Goal: Task Accomplishment & Management: Manage account settings

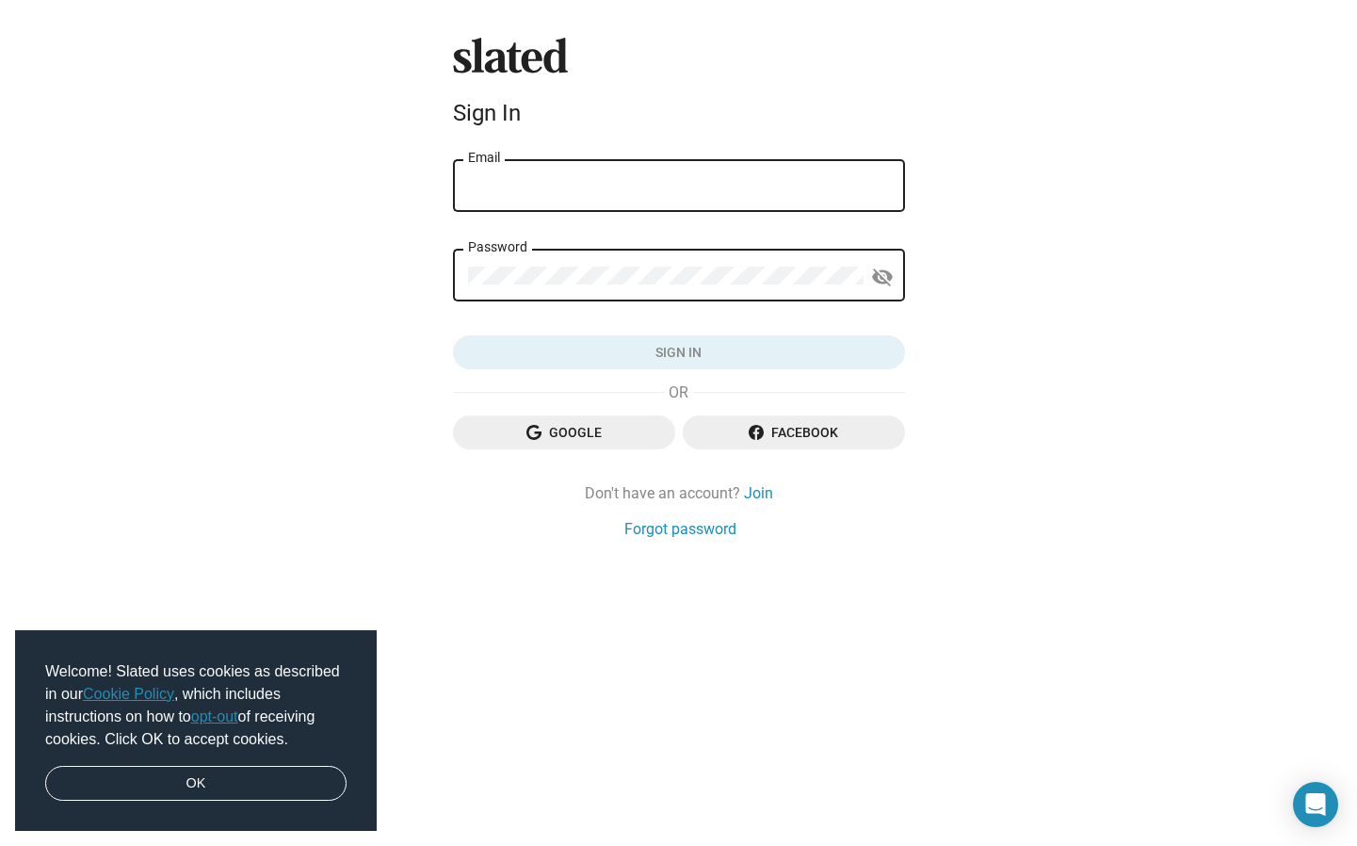
type input "[EMAIL_ADDRESS][DOMAIN_NAME]"
click at [678, 352] on button "Sign in" at bounding box center [679, 352] width 452 height 34
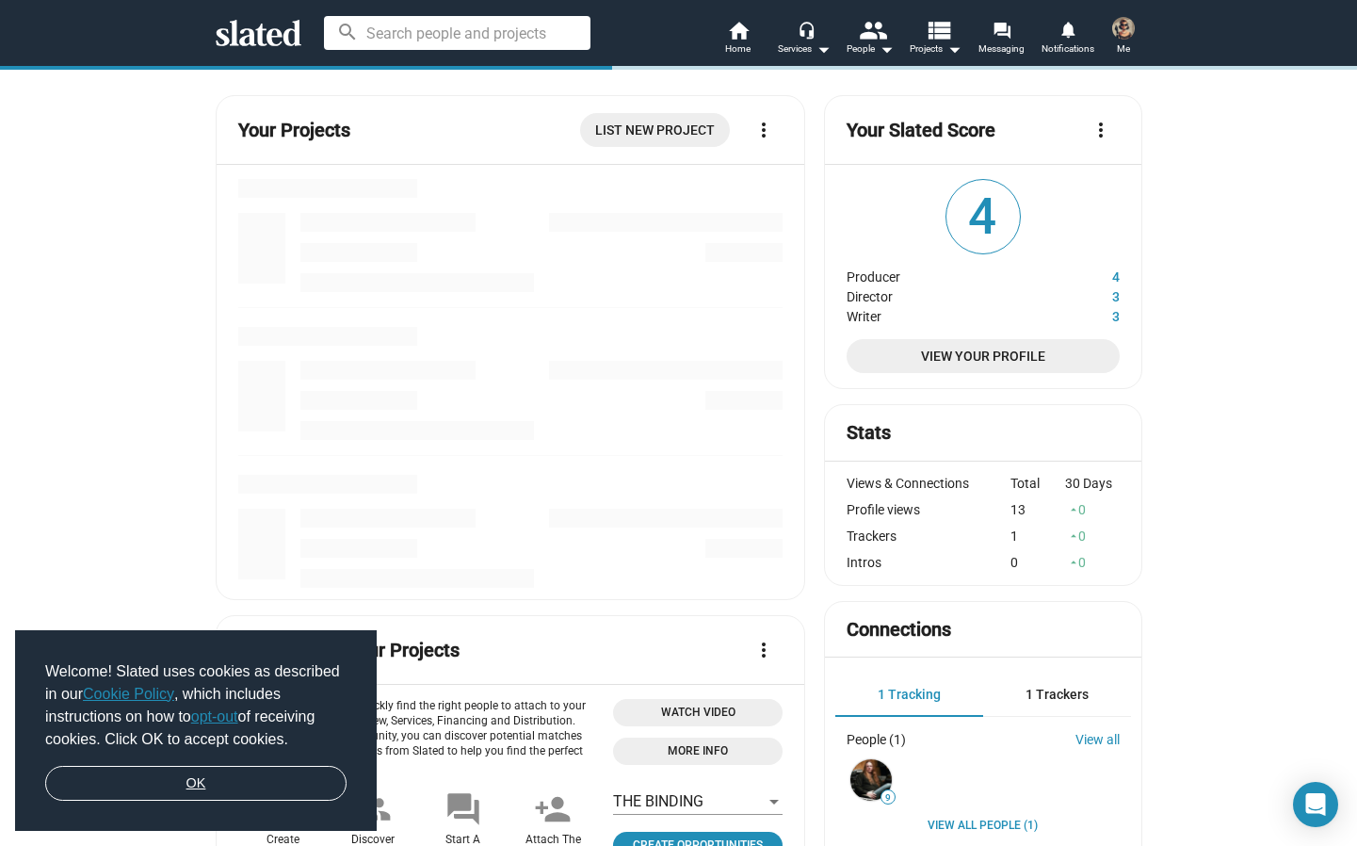
click at [175, 778] on link "OK" at bounding box center [195, 784] width 301 height 36
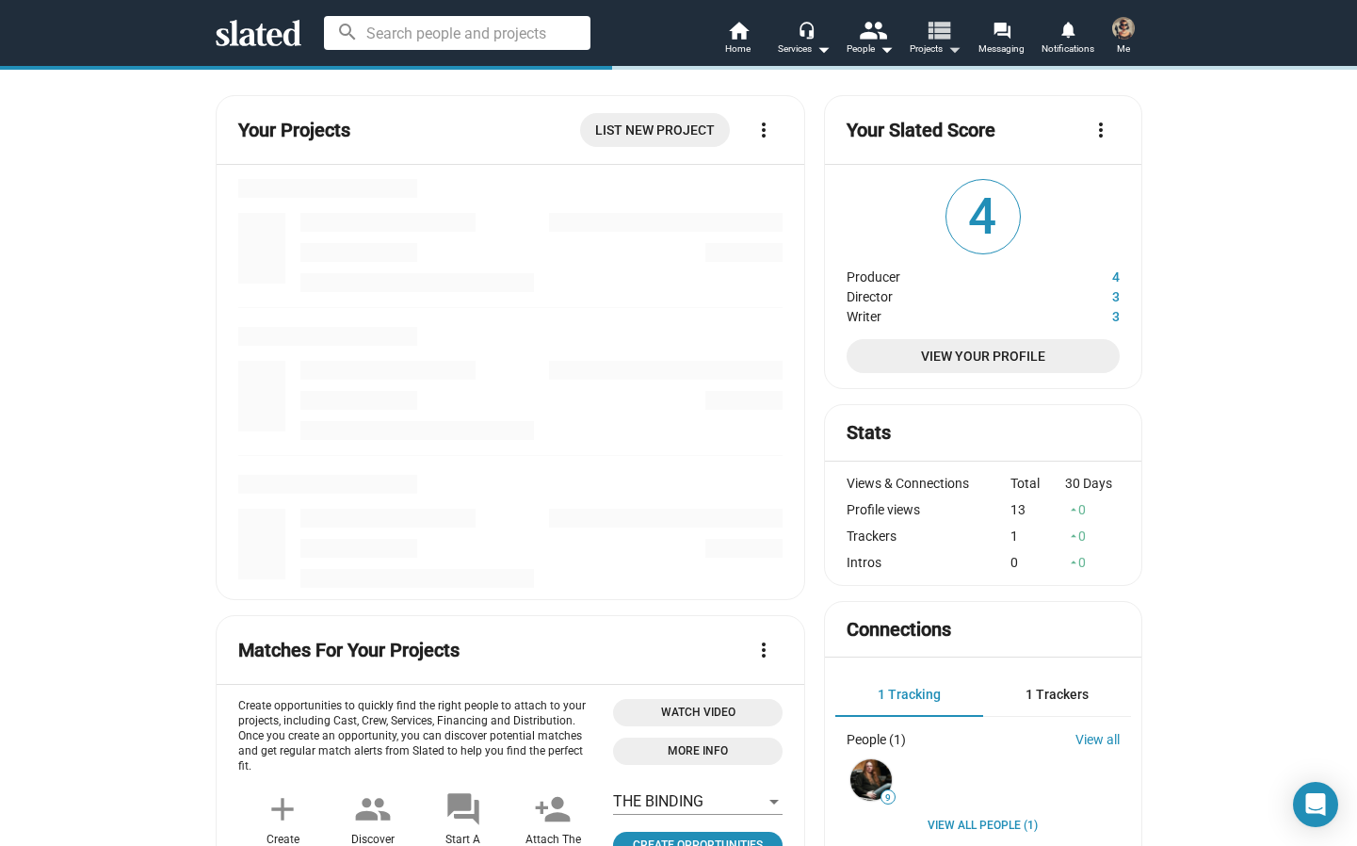
click at [936, 49] on span "Projects arrow_drop_down" at bounding box center [936, 49] width 52 height 23
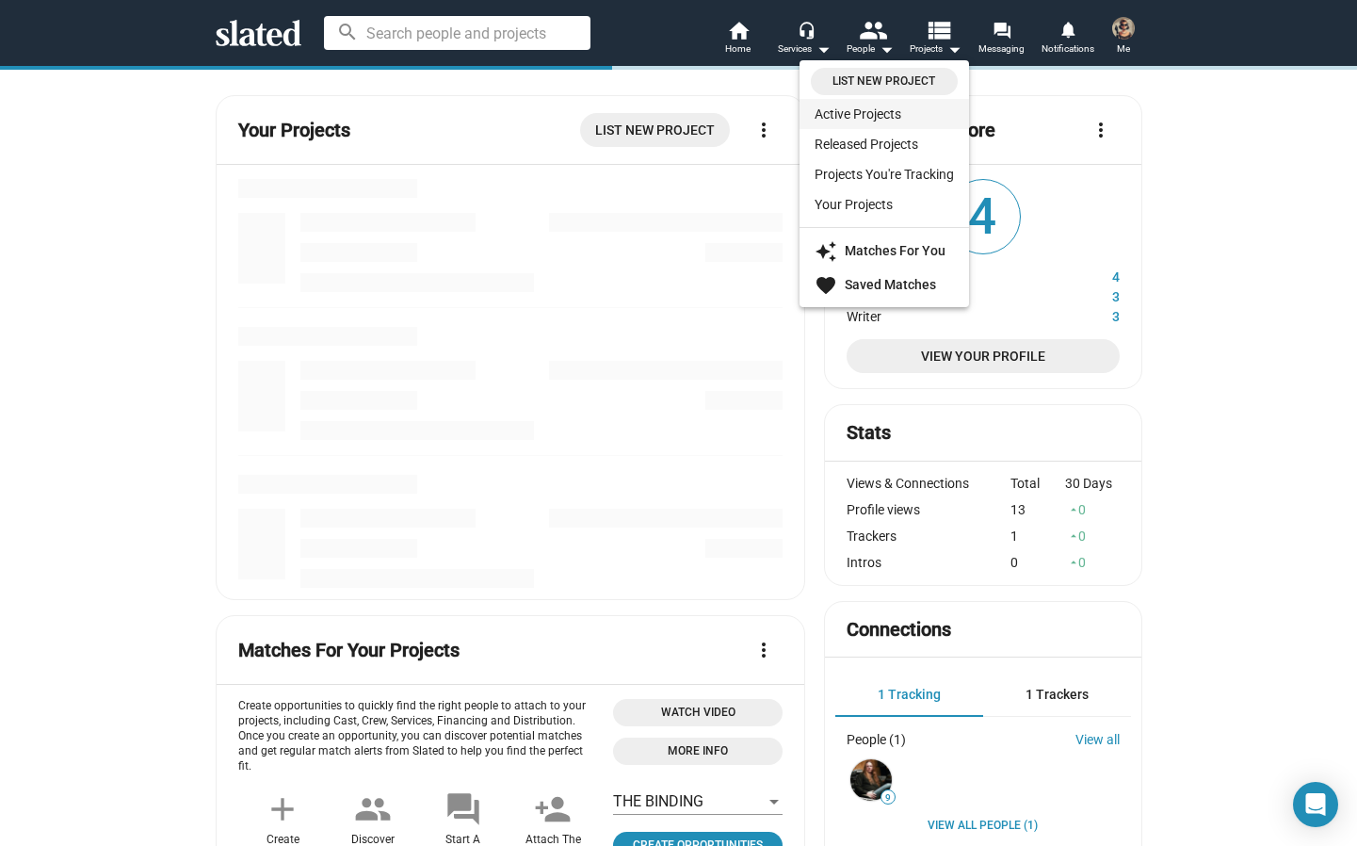
click at [875, 114] on link "Active Projects" at bounding box center [885, 114] width 170 height 30
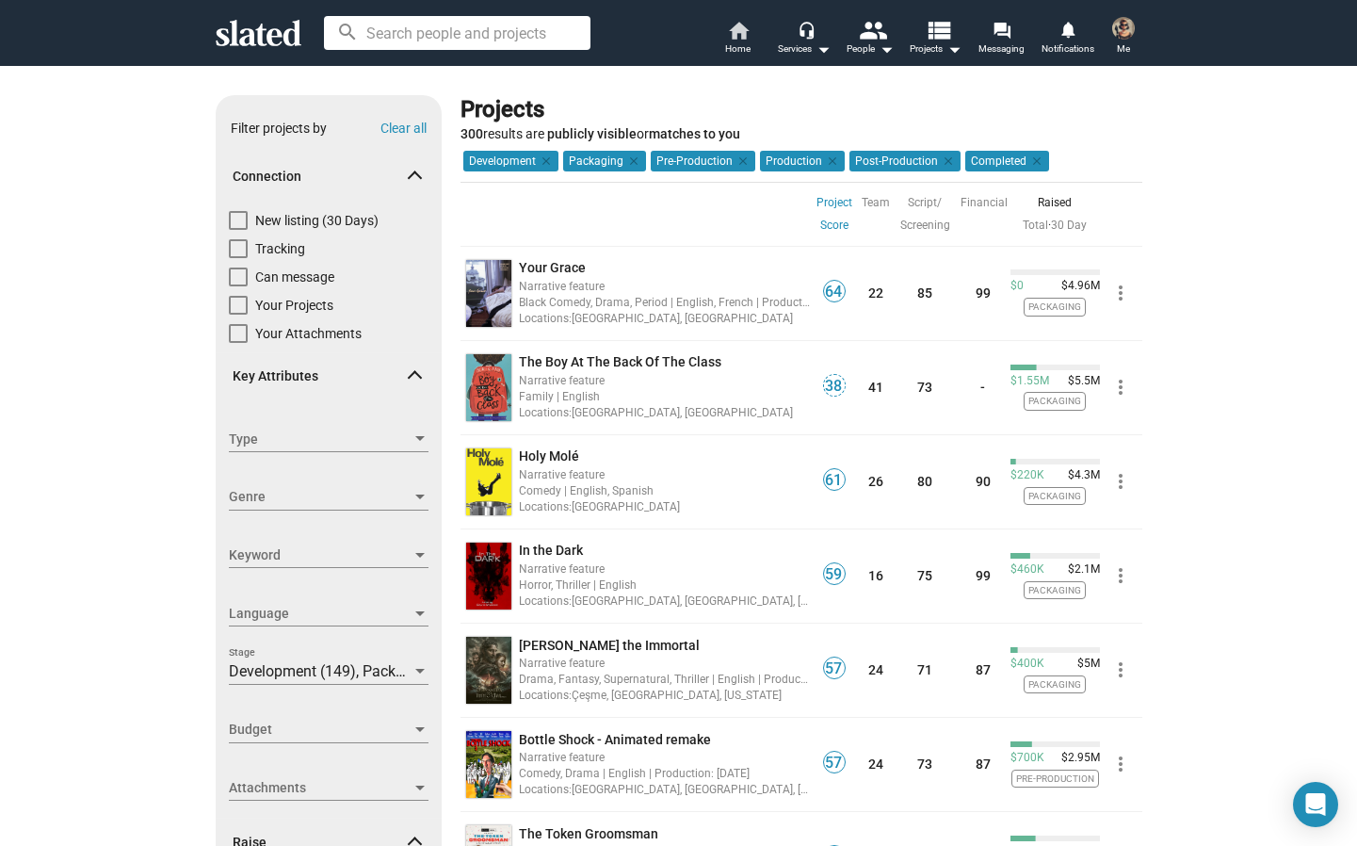
click at [734, 41] on span "Home" at bounding box center [737, 49] width 25 height 23
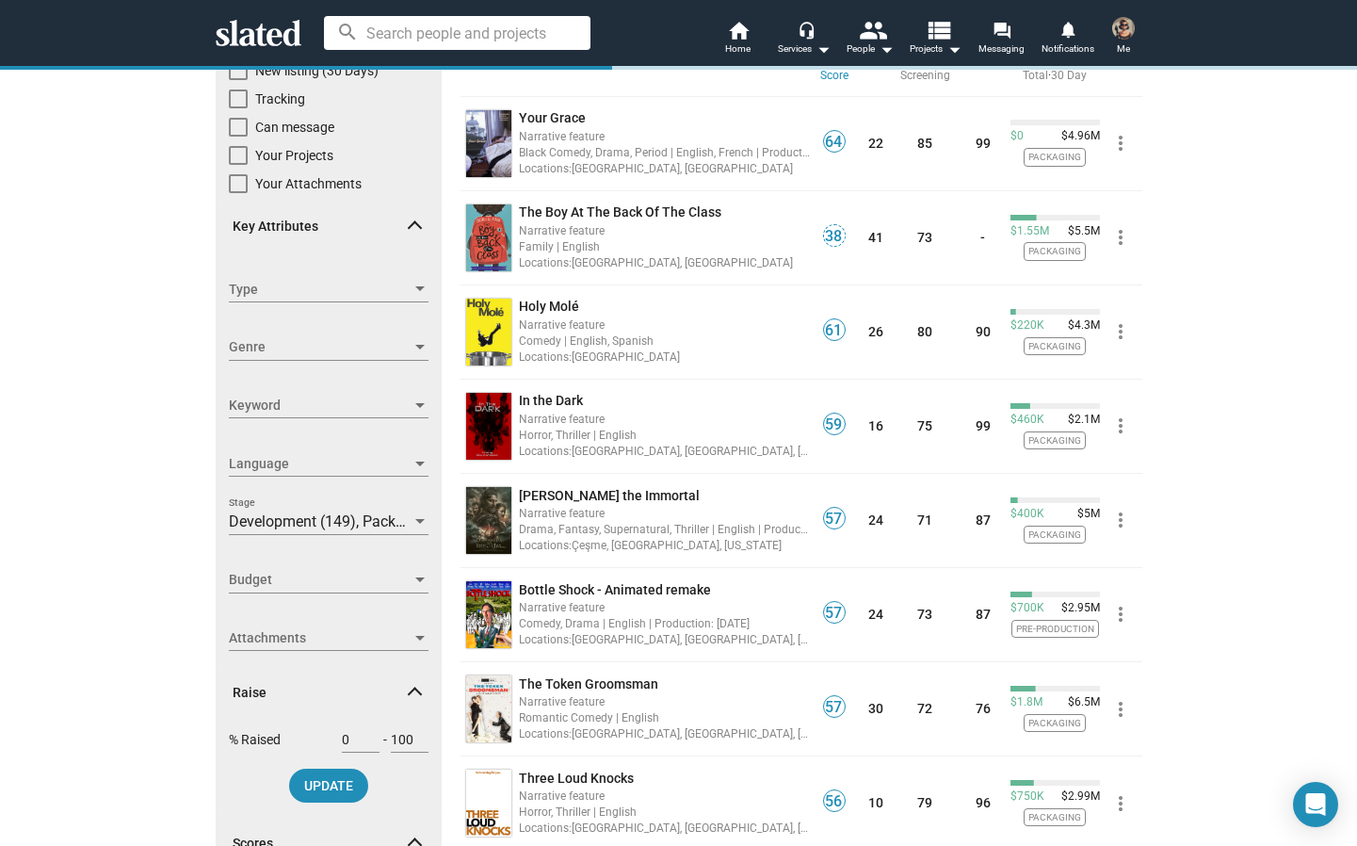
scroll to position [306, 0]
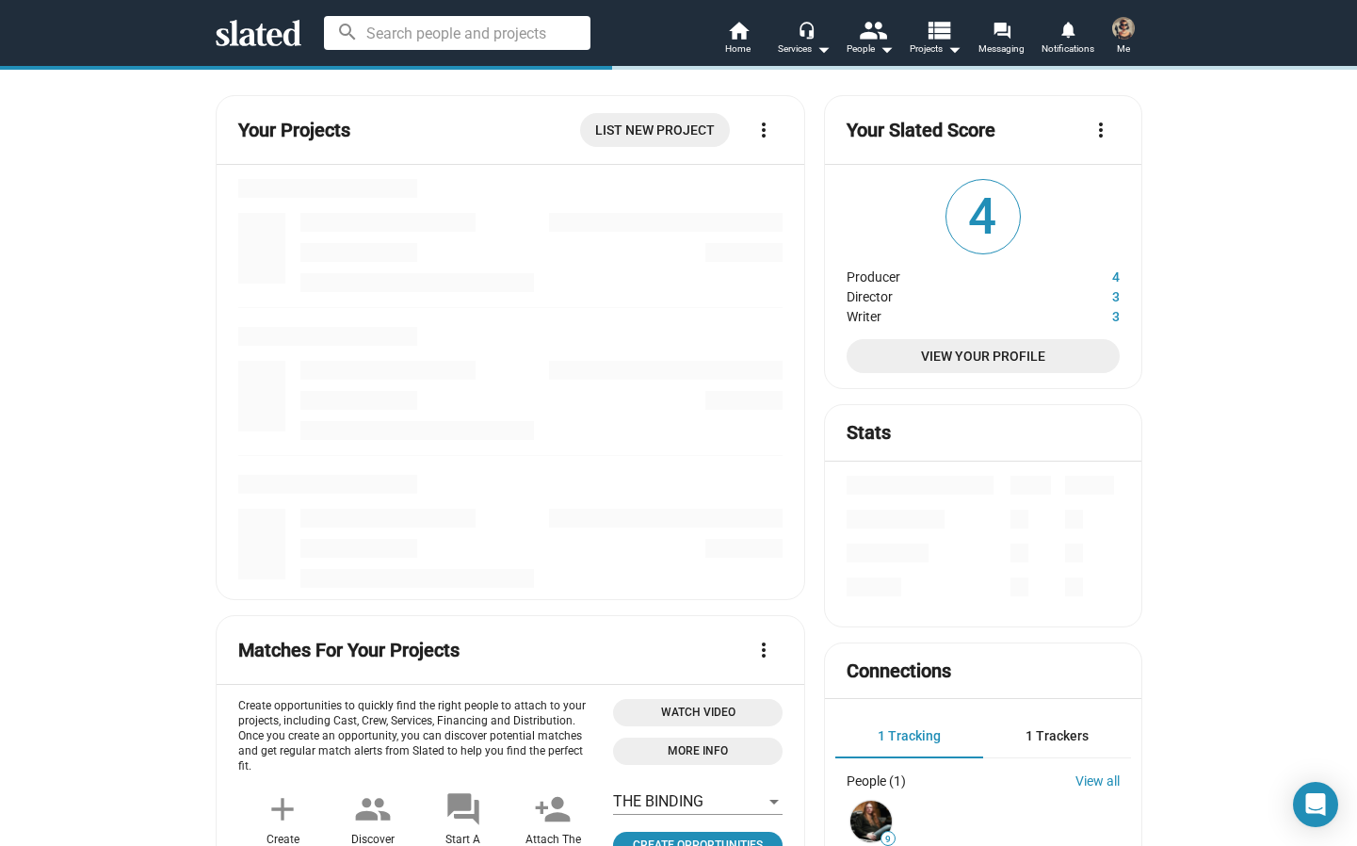
scroll to position [878, 0]
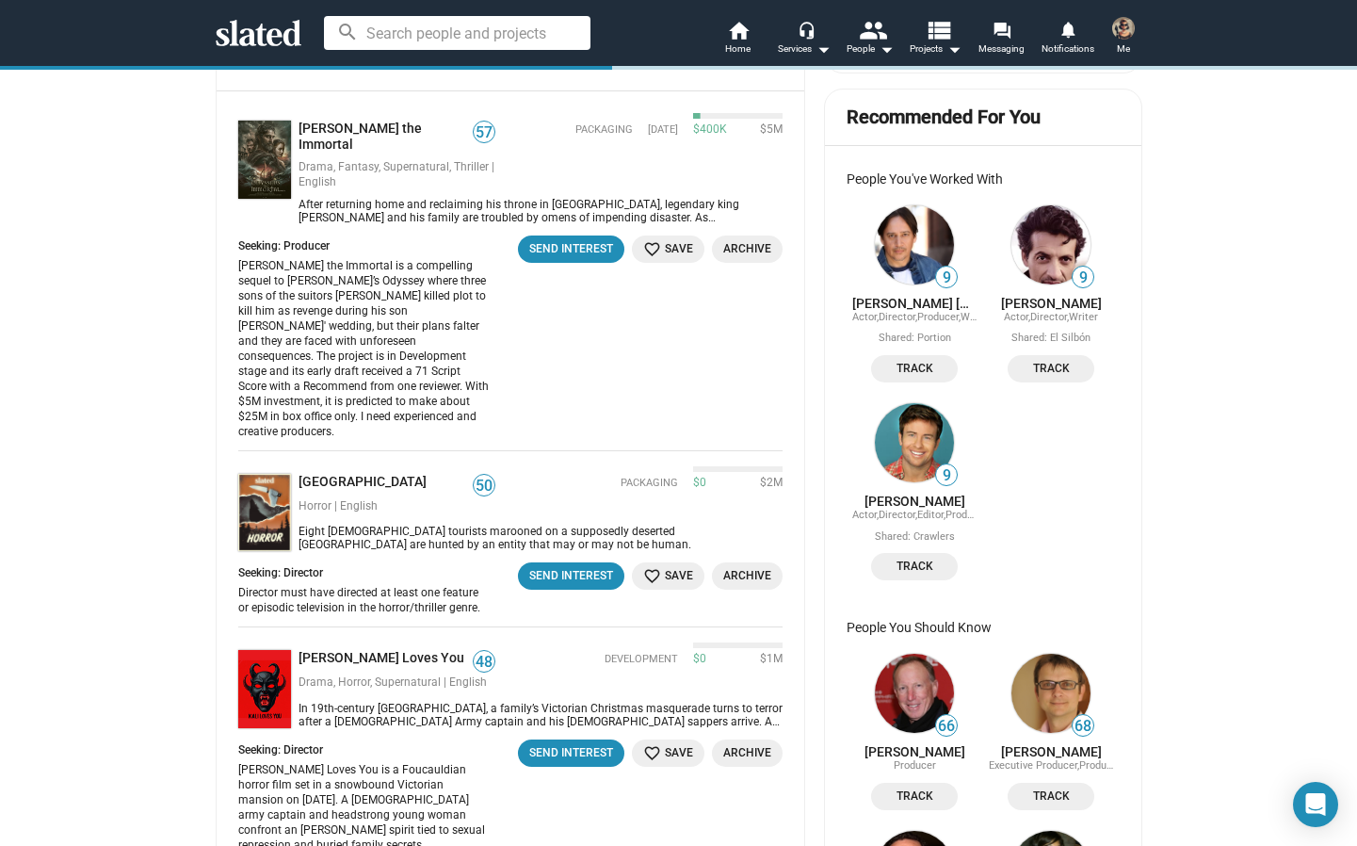
click at [1113, 35] on span at bounding box center [1124, 28] width 30 height 30
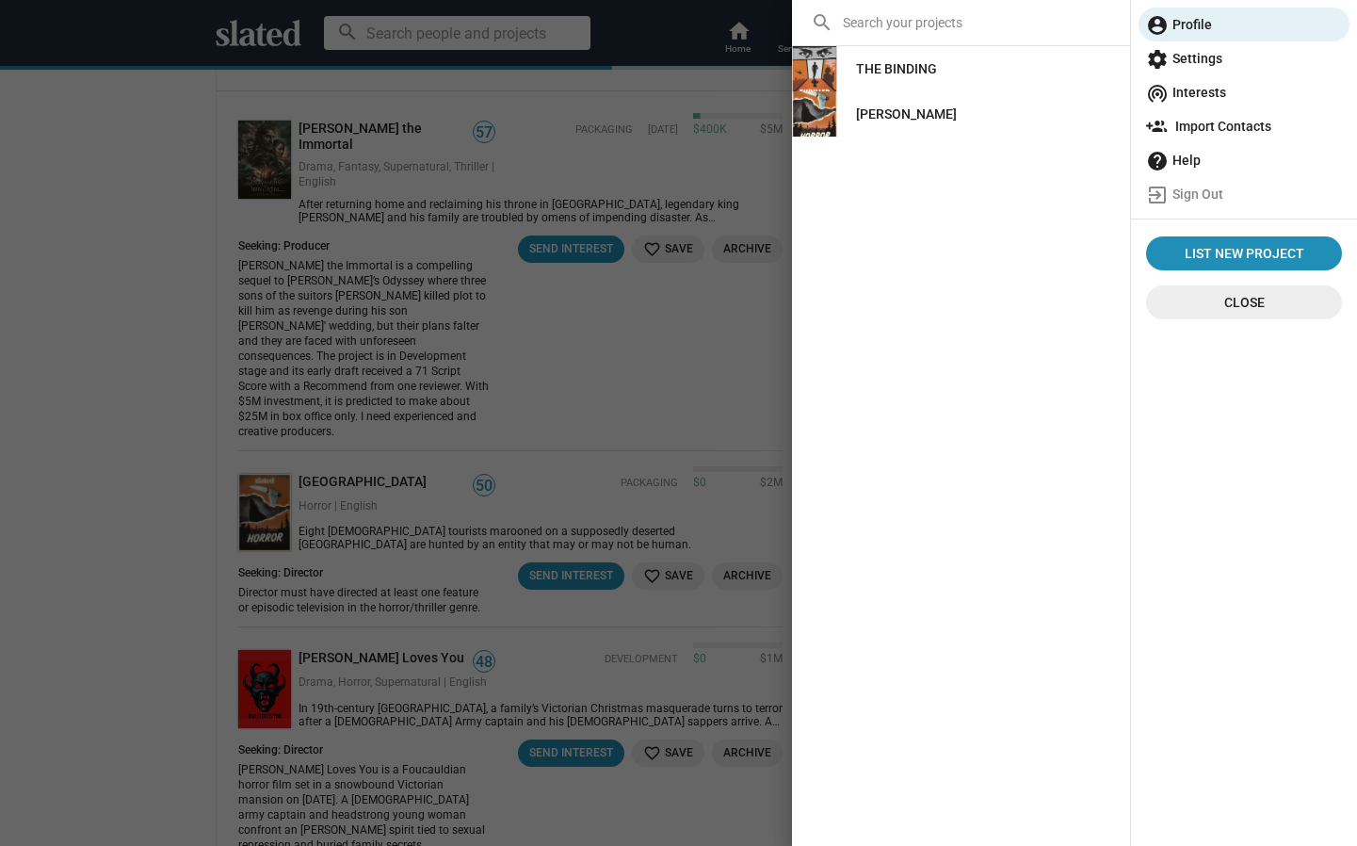
click at [872, 76] on div "THE BINDING" at bounding box center [896, 69] width 81 height 34
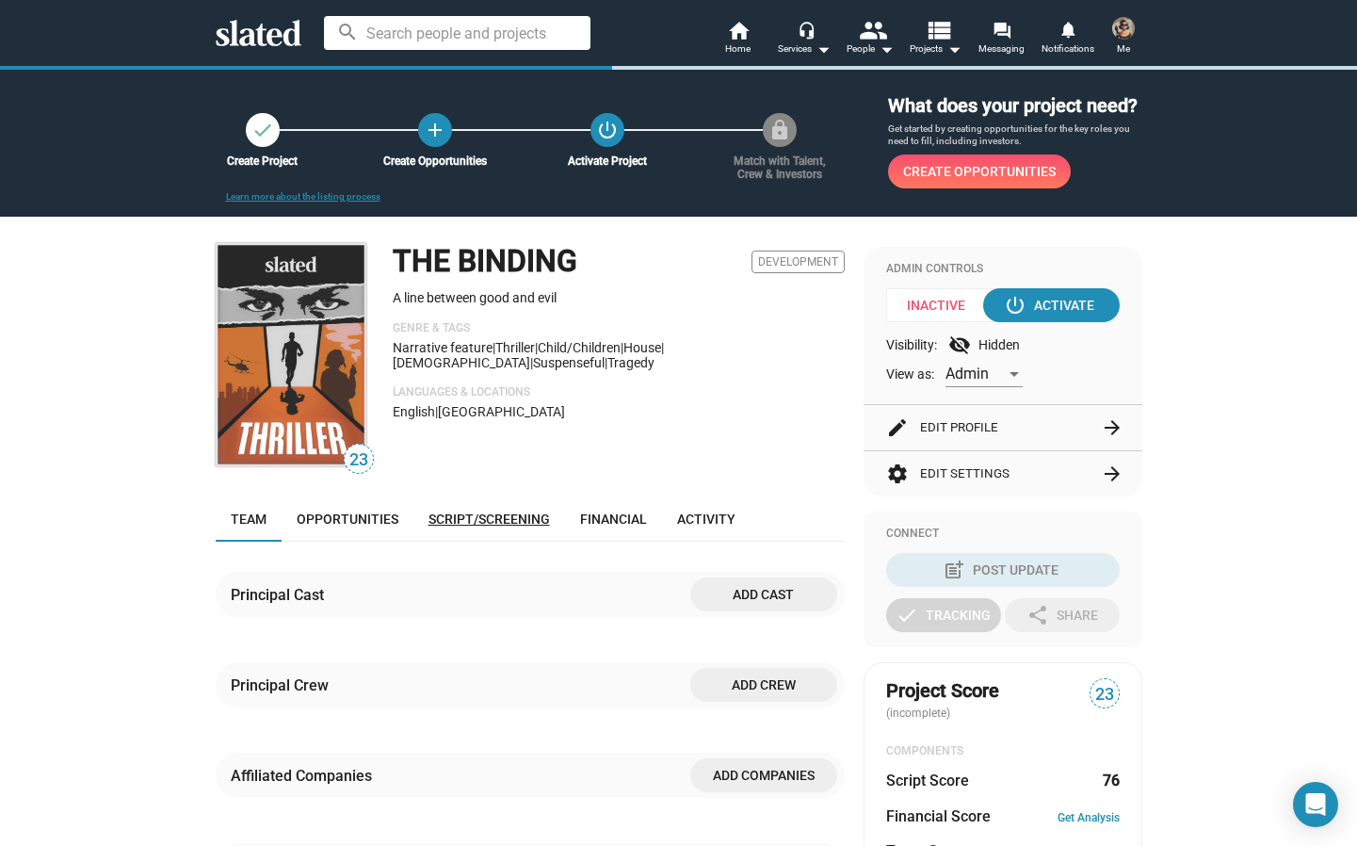
click at [484, 534] on link "Script/Screening" at bounding box center [490, 518] width 152 height 45
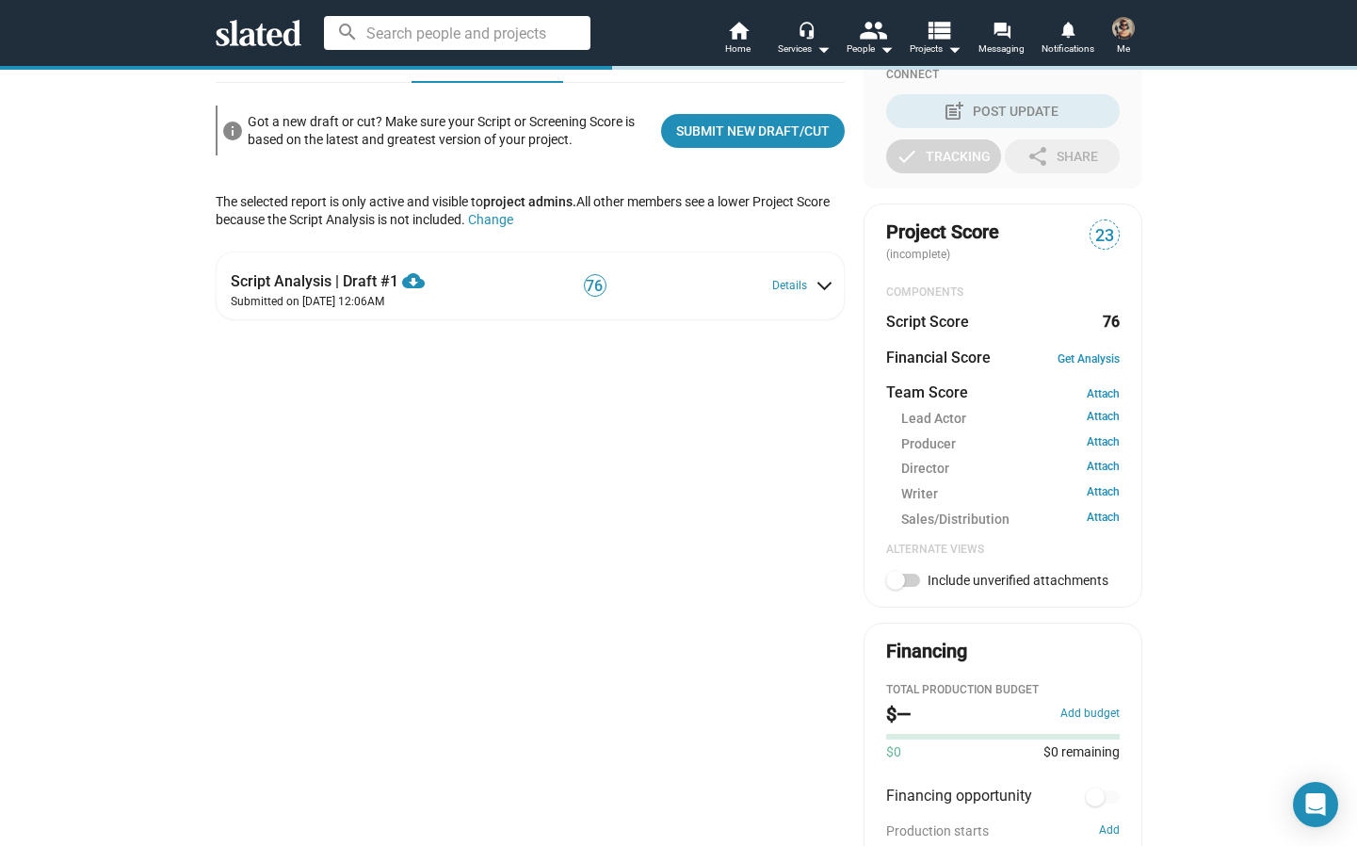
scroll to position [286, 0]
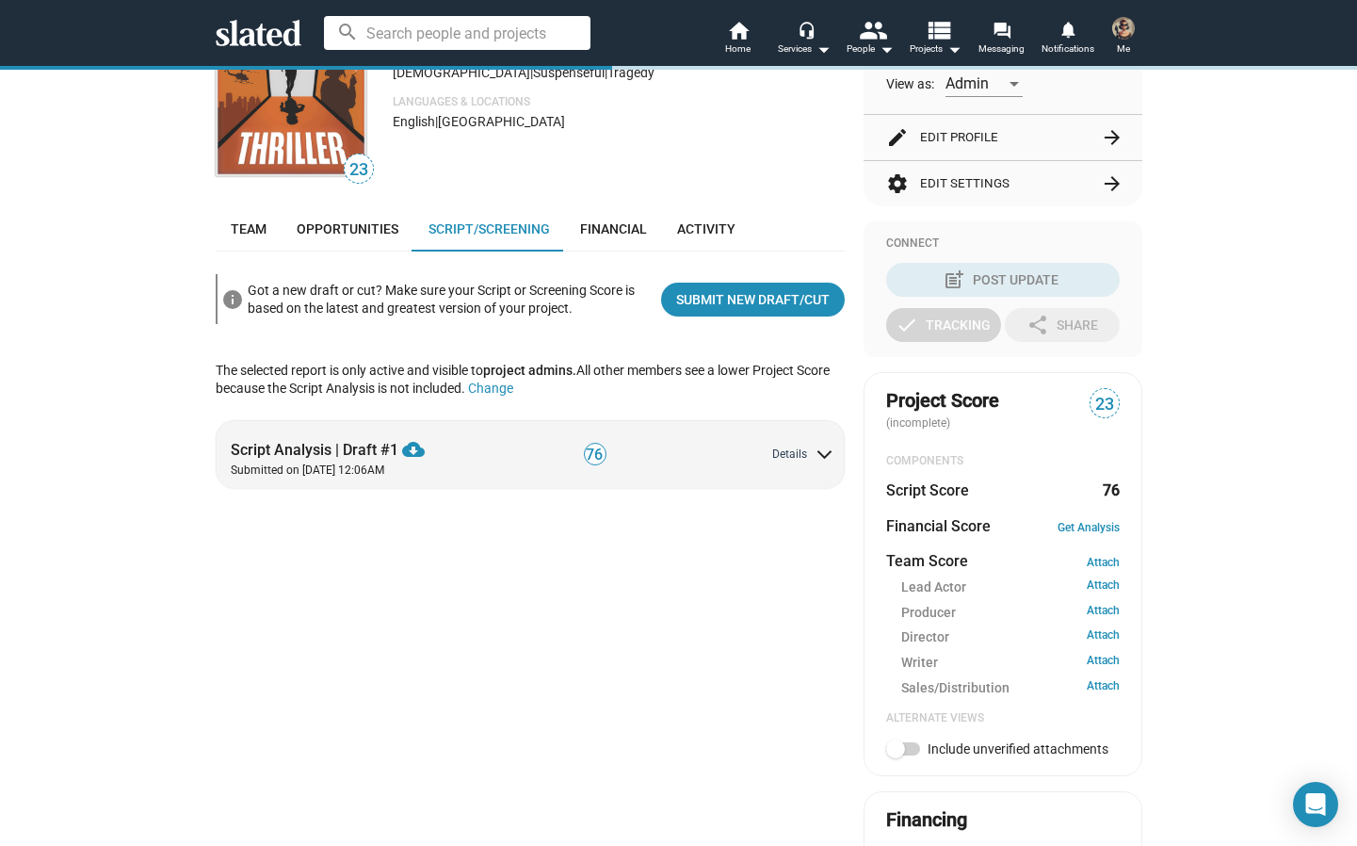
click at [821, 479] on div "Script Analysis | Draft #1 cloud_download Download PDF Submitted on [DATE] 12:0…" at bounding box center [533, 454] width 604 height 50
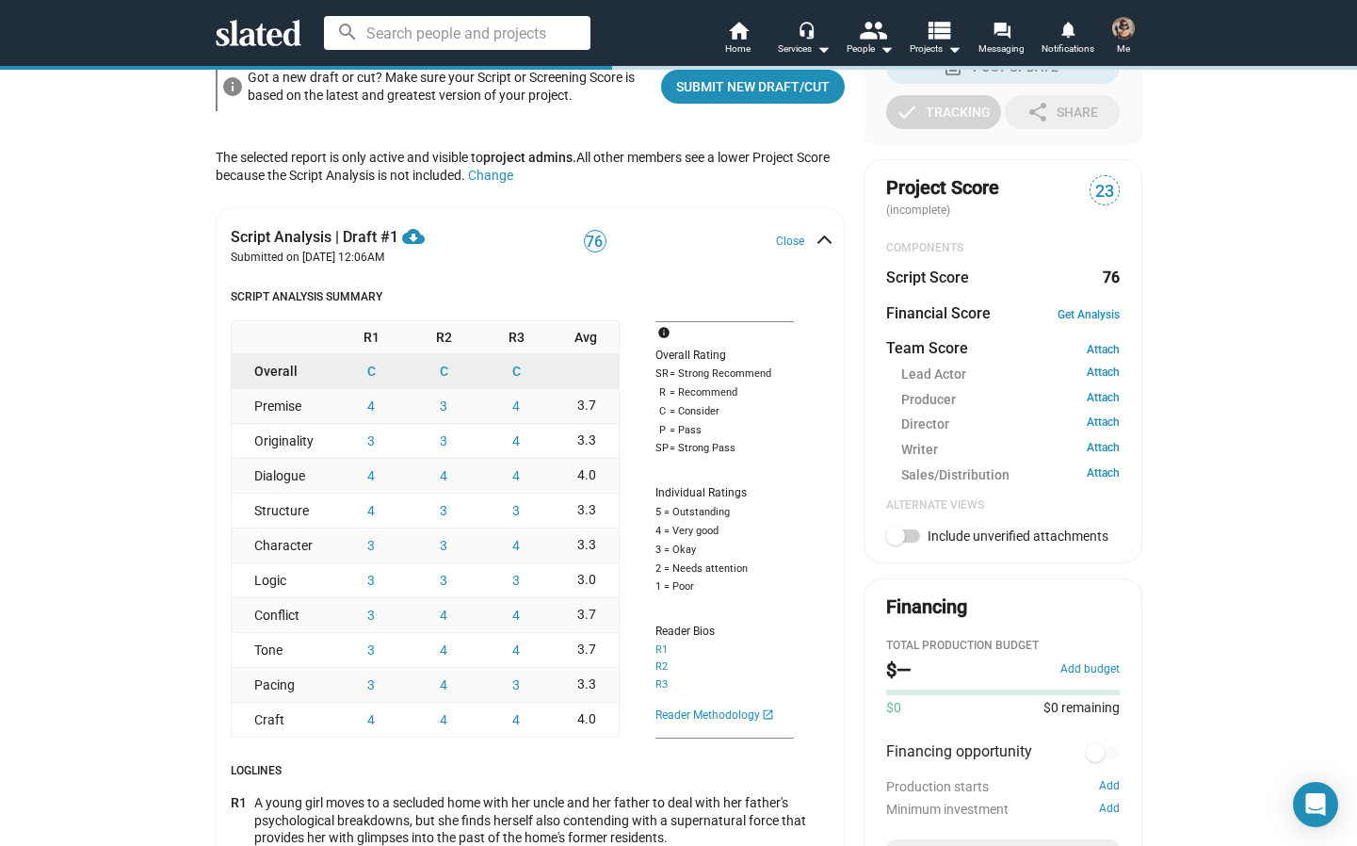
scroll to position [329, 0]
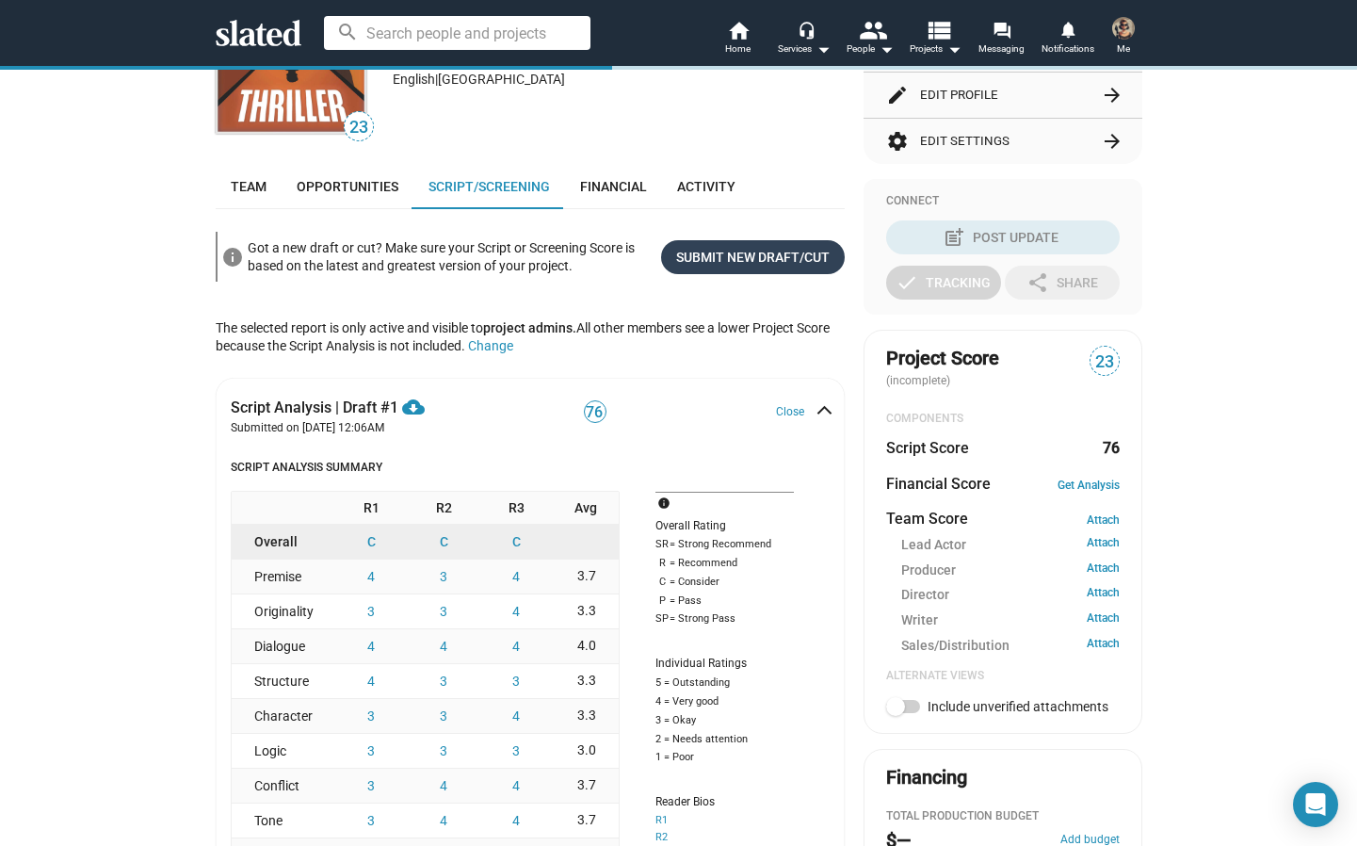
click at [769, 274] on span "Submit New Draft/Cut" at bounding box center [753, 257] width 154 height 34
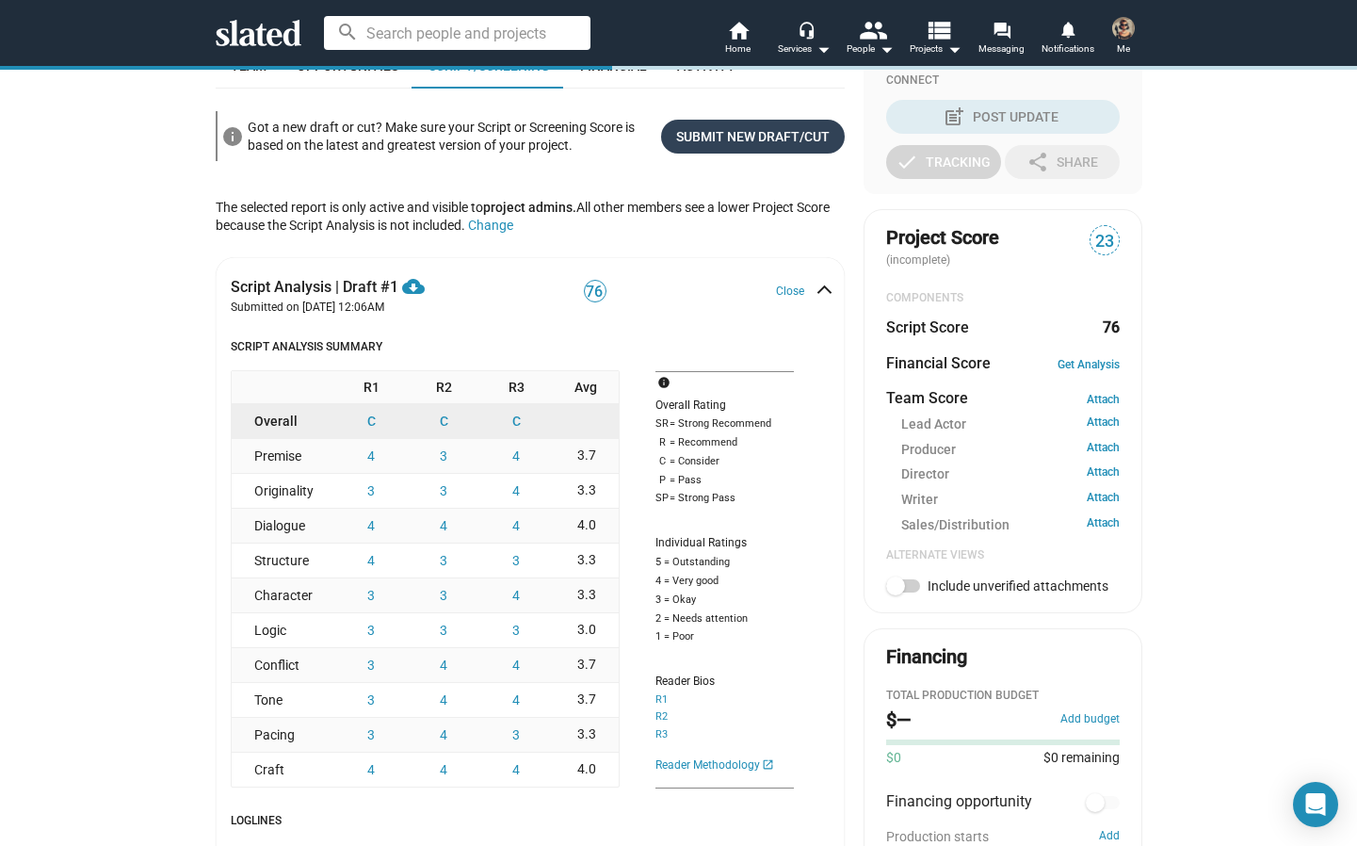
scroll to position [455, 0]
